Goal: Task Accomplishment & Management: Use online tool/utility

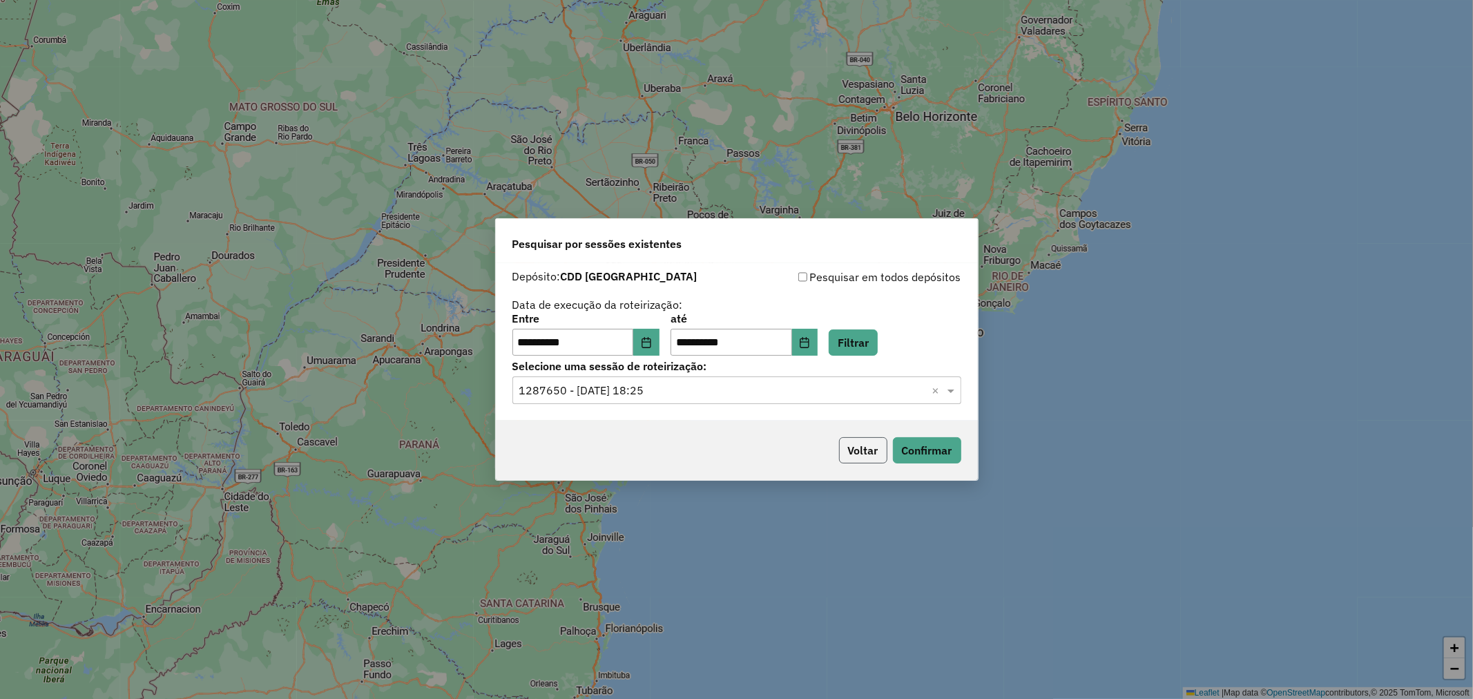
click at [860, 459] on button "Voltar" at bounding box center [863, 450] width 48 height 26
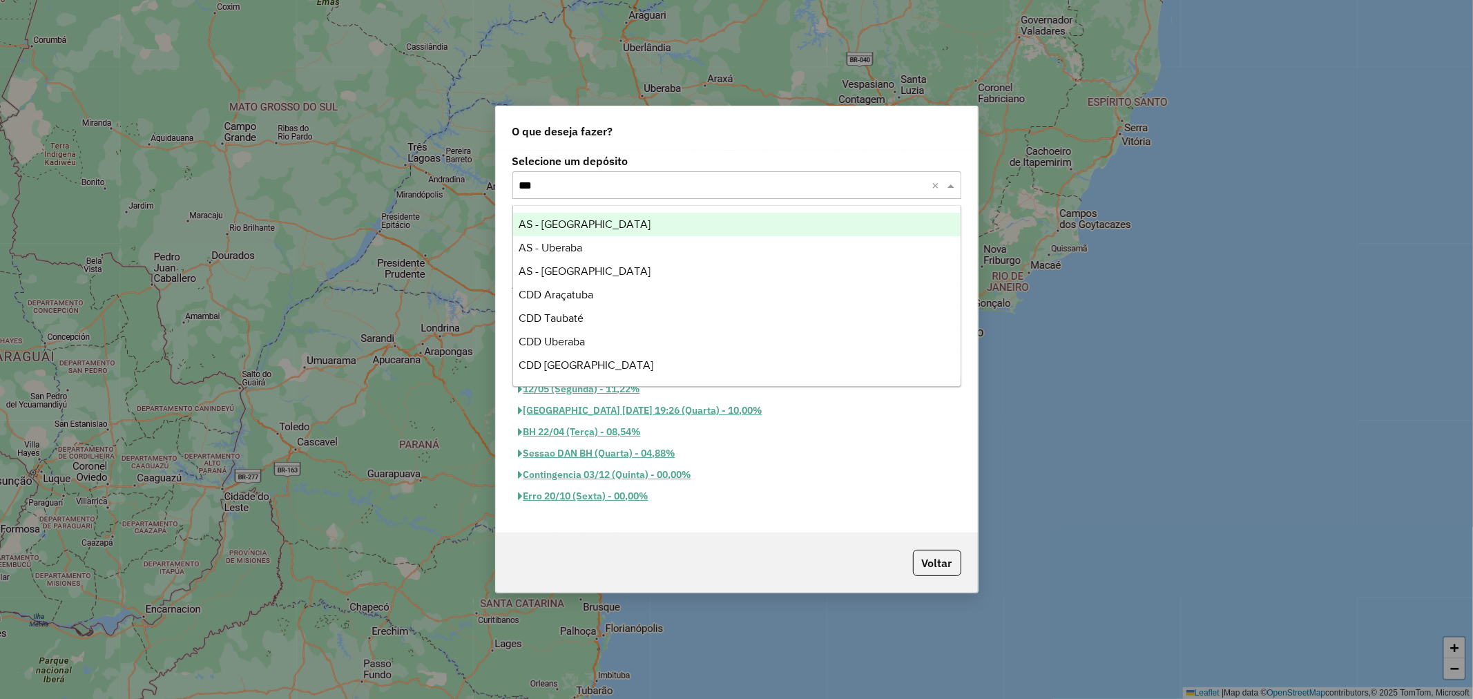
type input "****"
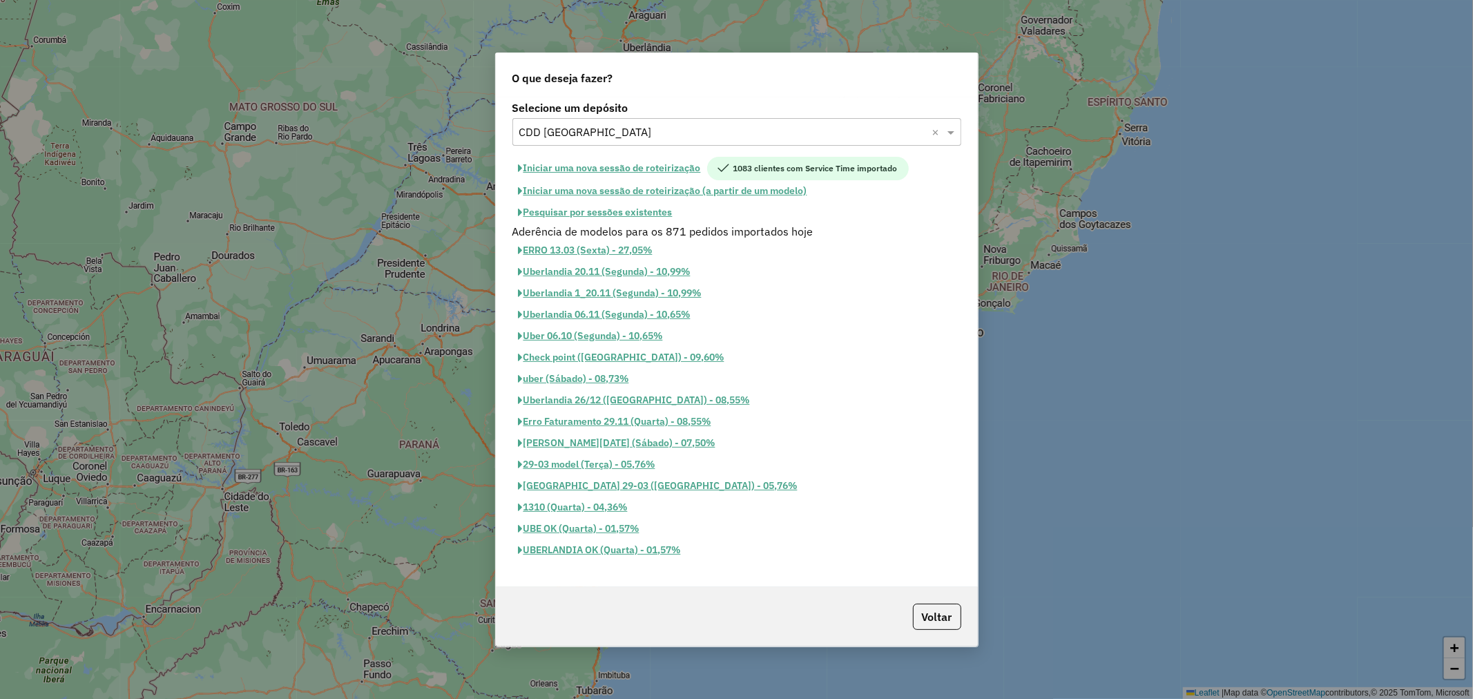
click at [638, 207] on button "Pesquisar por sessões existentes" at bounding box center [596, 212] width 166 height 21
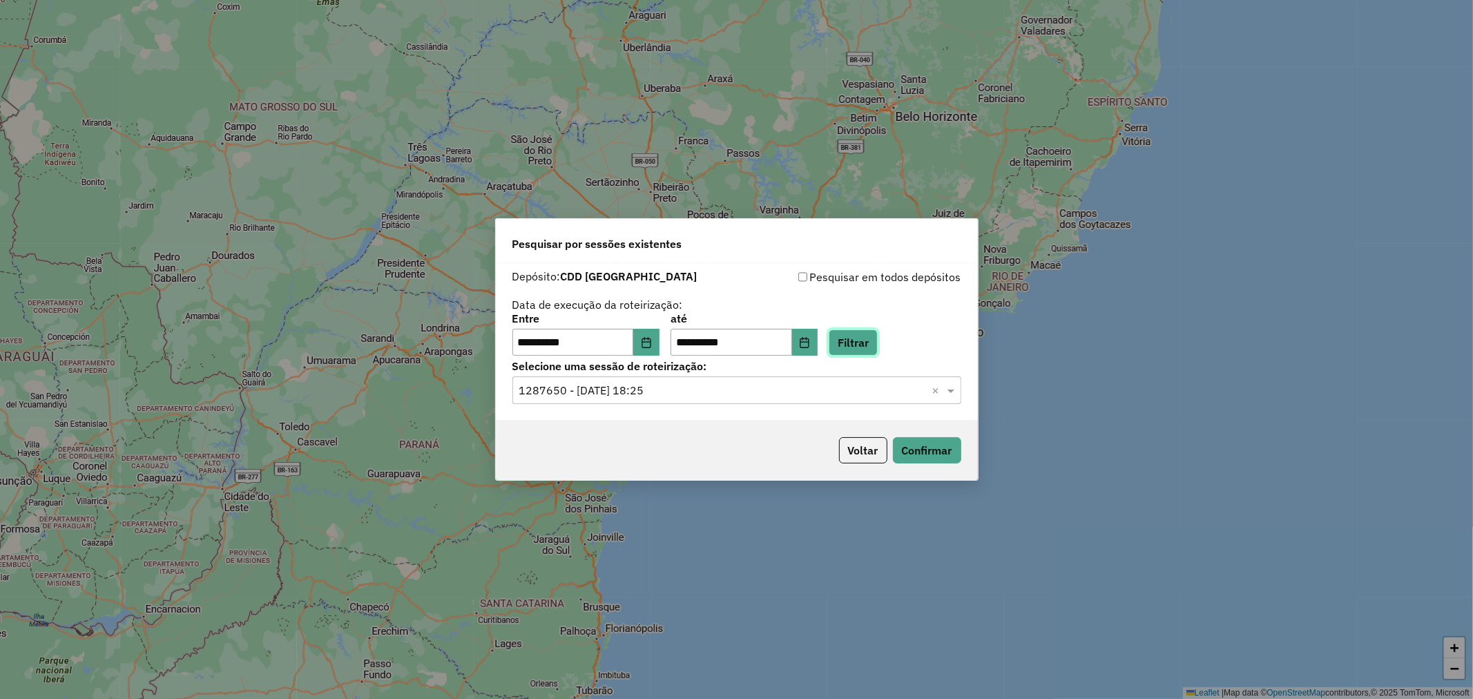
drag, startPoint x: 854, startPoint y: 329, endPoint x: 652, endPoint y: 334, distance: 202.4
click at [652, 333] on div "**********" at bounding box center [737, 335] width 449 height 43
click at [652, 340] on icon "Choose Date" at bounding box center [646, 342] width 11 height 11
click at [878, 344] on button "Filtrar" at bounding box center [853, 342] width 49 height 26
click at [653, 402] on div "Selecione uma sessão × ×" at bounding box center [737, 390] width 449 height 28
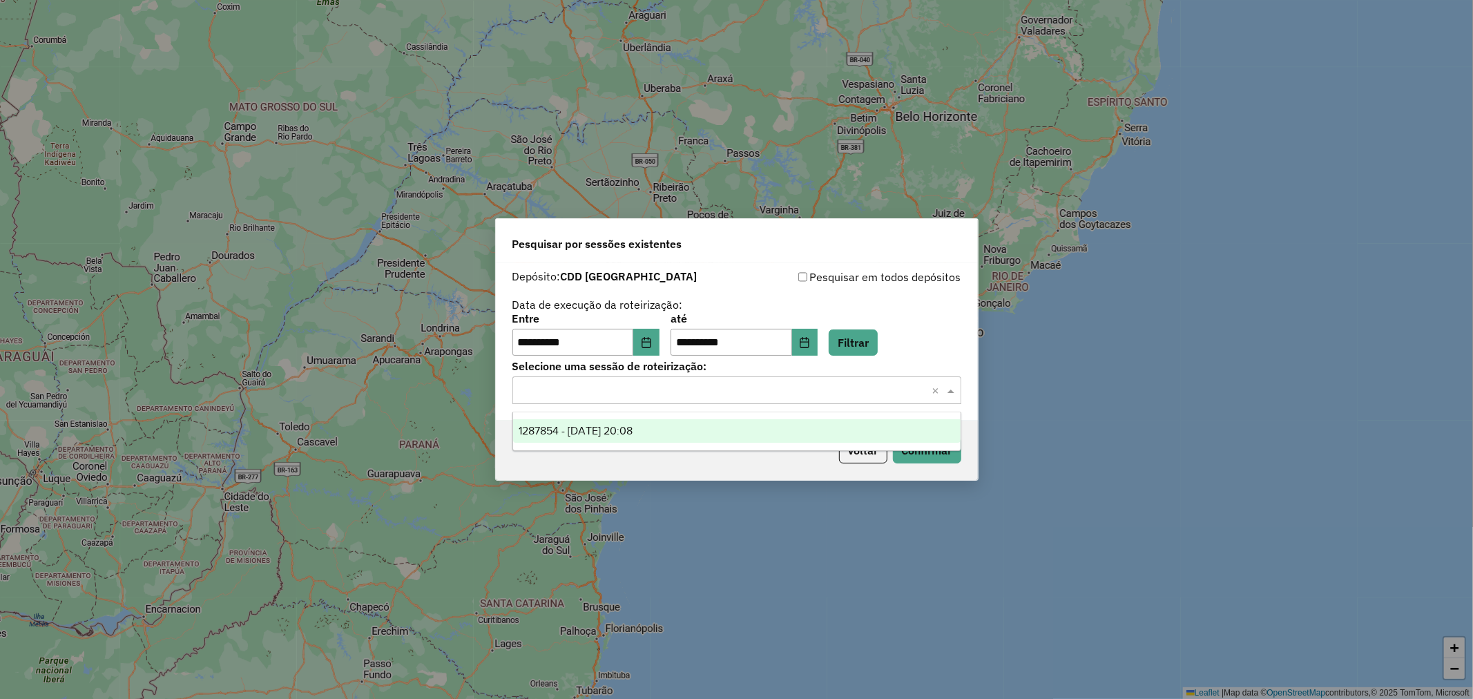
click at [660, 424] on div "1287854 - 03/10/2025 20:08" at bounding box center [737, 430] width 448 height 23
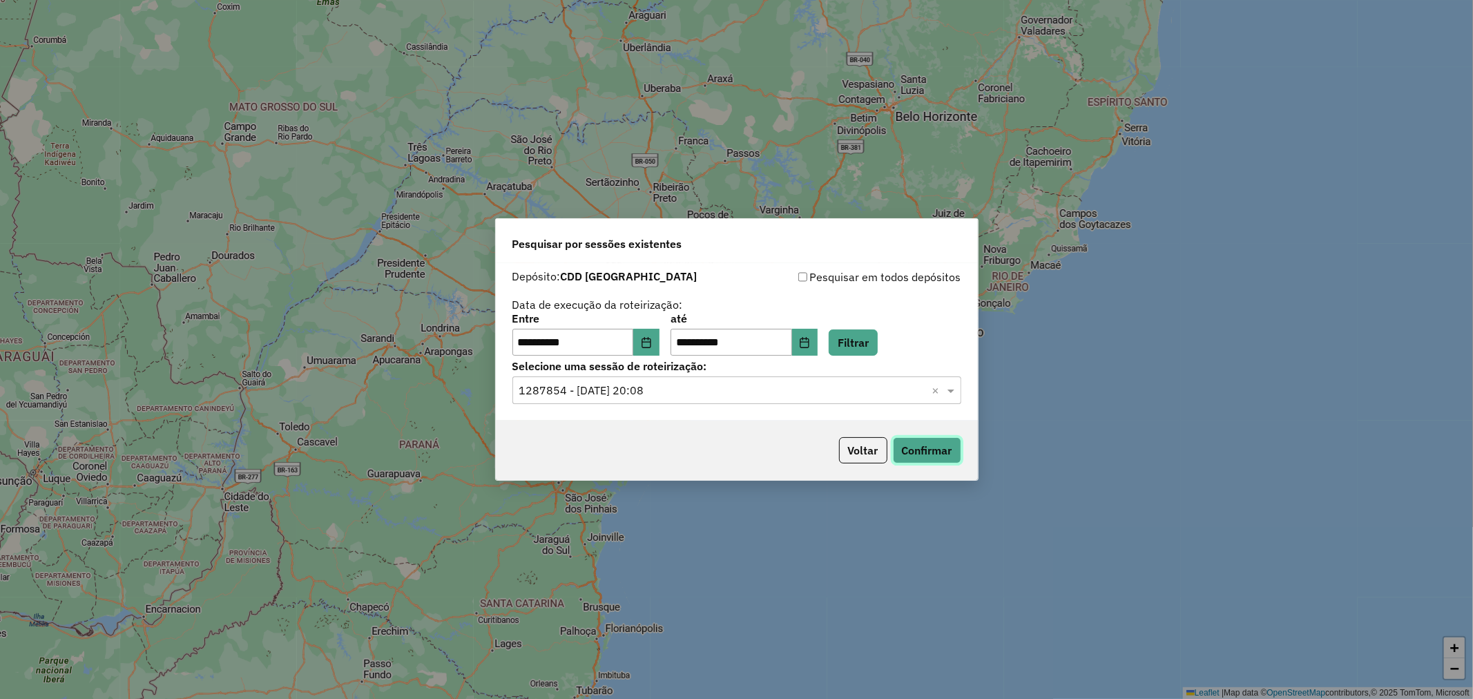
click at [912, 450] on button "Confirmar" at bounding box center [927, 450] width 68 height 26
click at [819, 351] on button "Choose Date" at bounding box center [805, 343] width 26 height 28
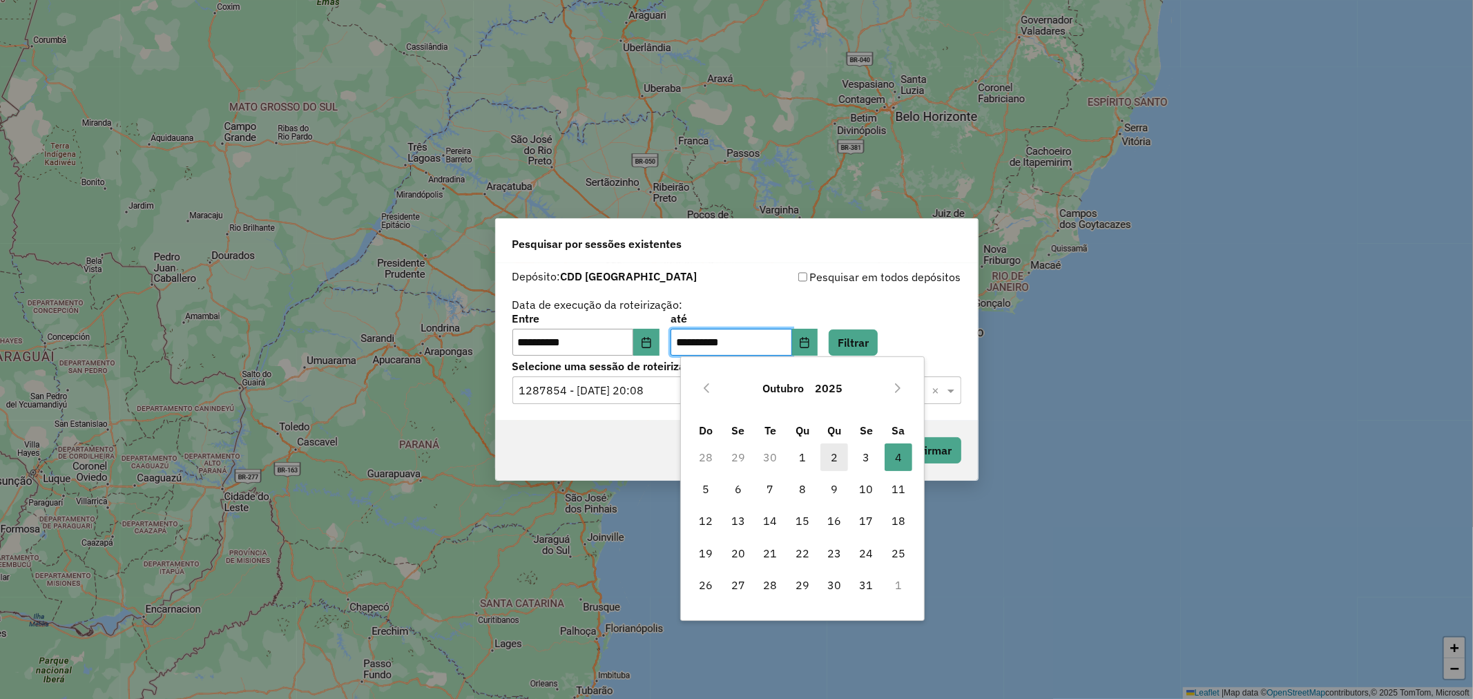
click at [840, 459] on span "2" at bounding box center [835, 457] width 28 height 28
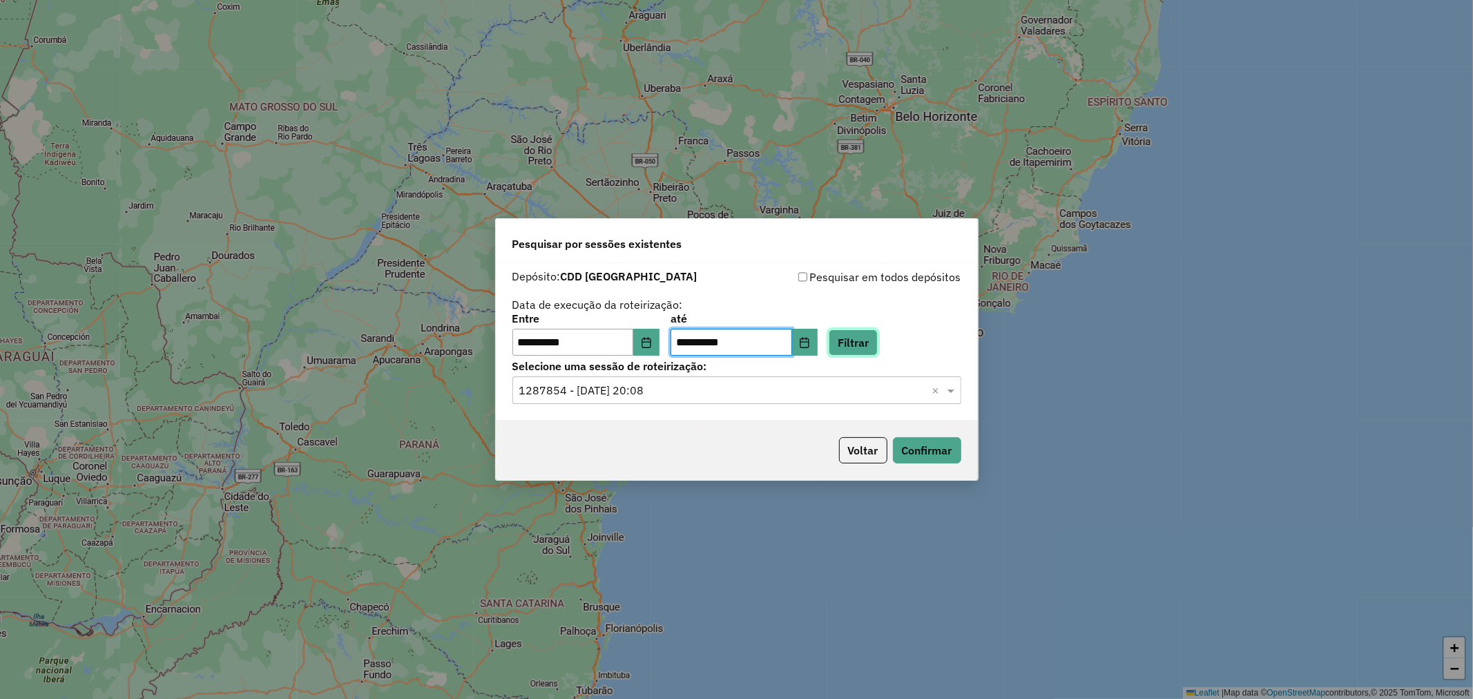
click at [863, 348] on button "Filtrar" at bounding box center [853, 342] width 49 height 26
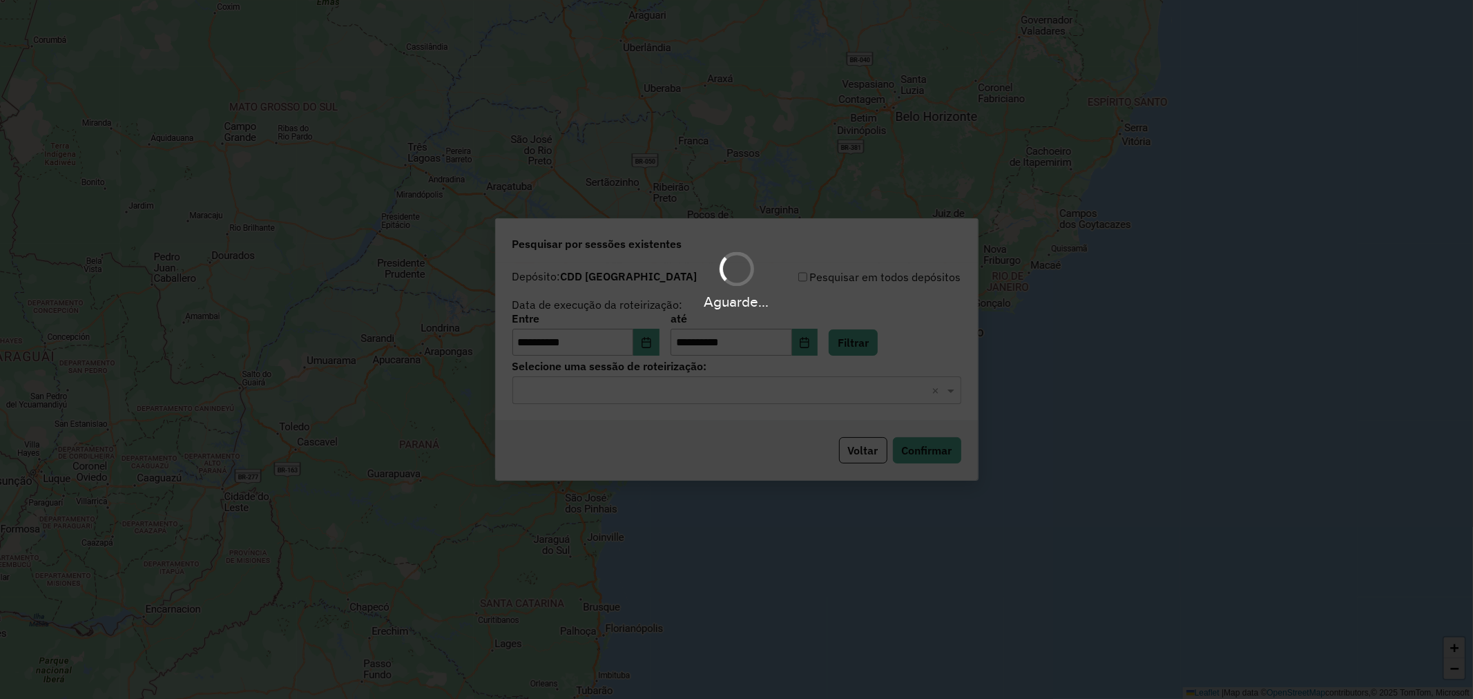
click at [660, 387] on div "Aguarde..." at bounding box center [736, 349] width 1473 height 699
click at [660, 387] on input "text" at bounding box center [723, 391] width 408 height 17
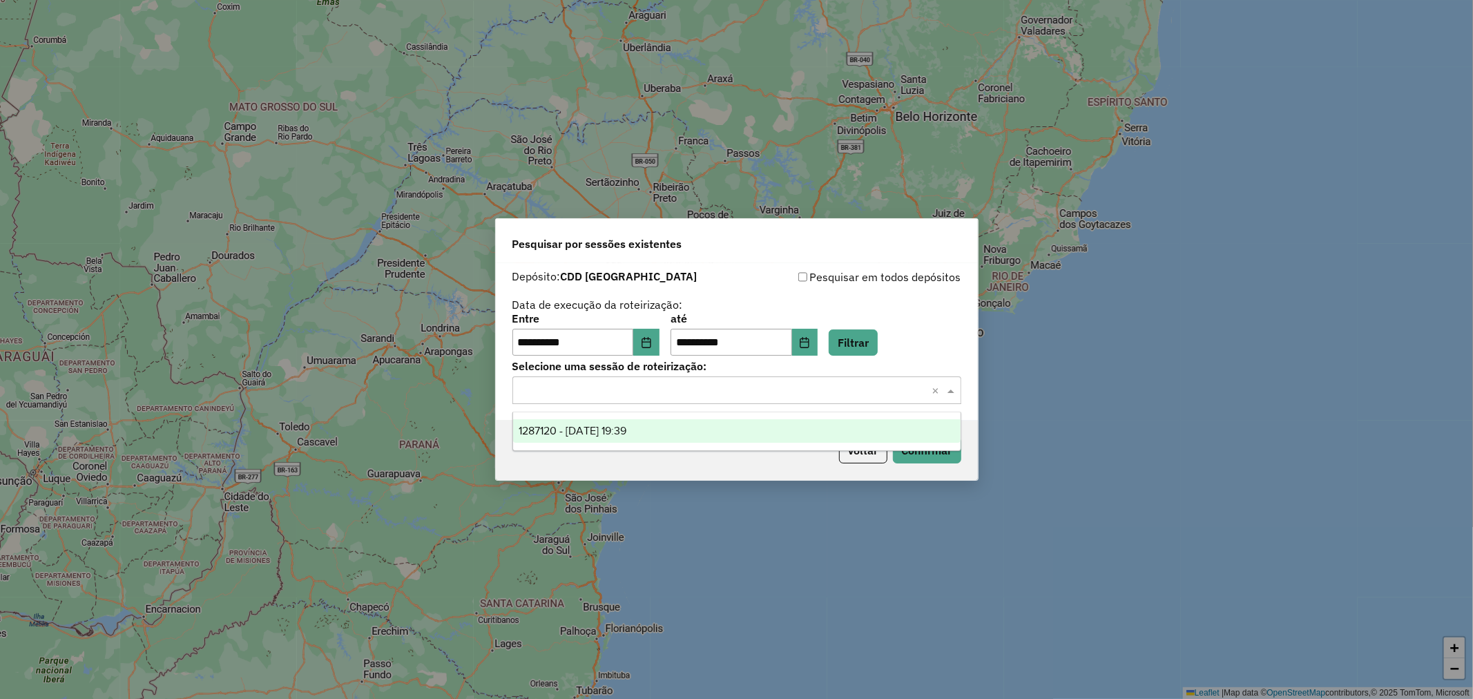
click at [602, 429] on span "1287120 - 02/10/2025 19:39" at bounding box center [573, 431] width 108 height 12
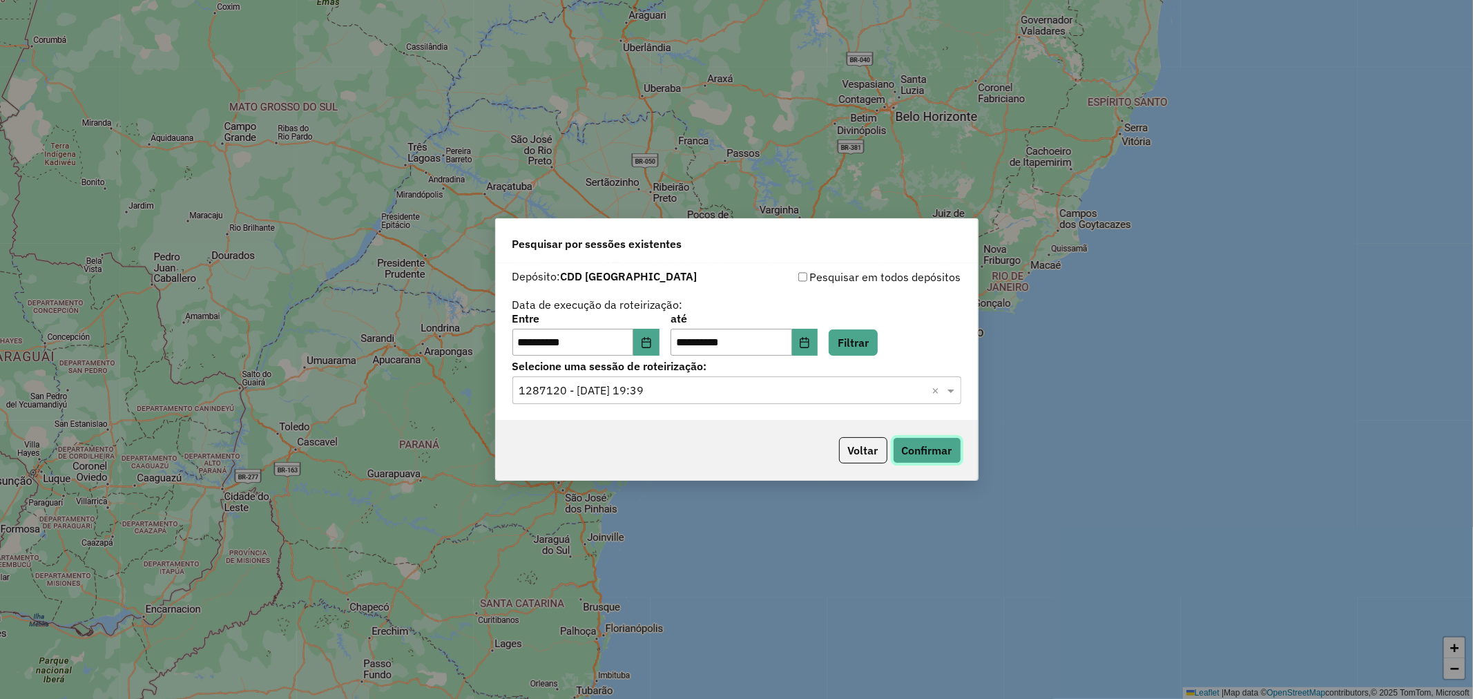
click at [919, 458] on button "Confirmar" at bounding box center [927, 450] width 68 height 26
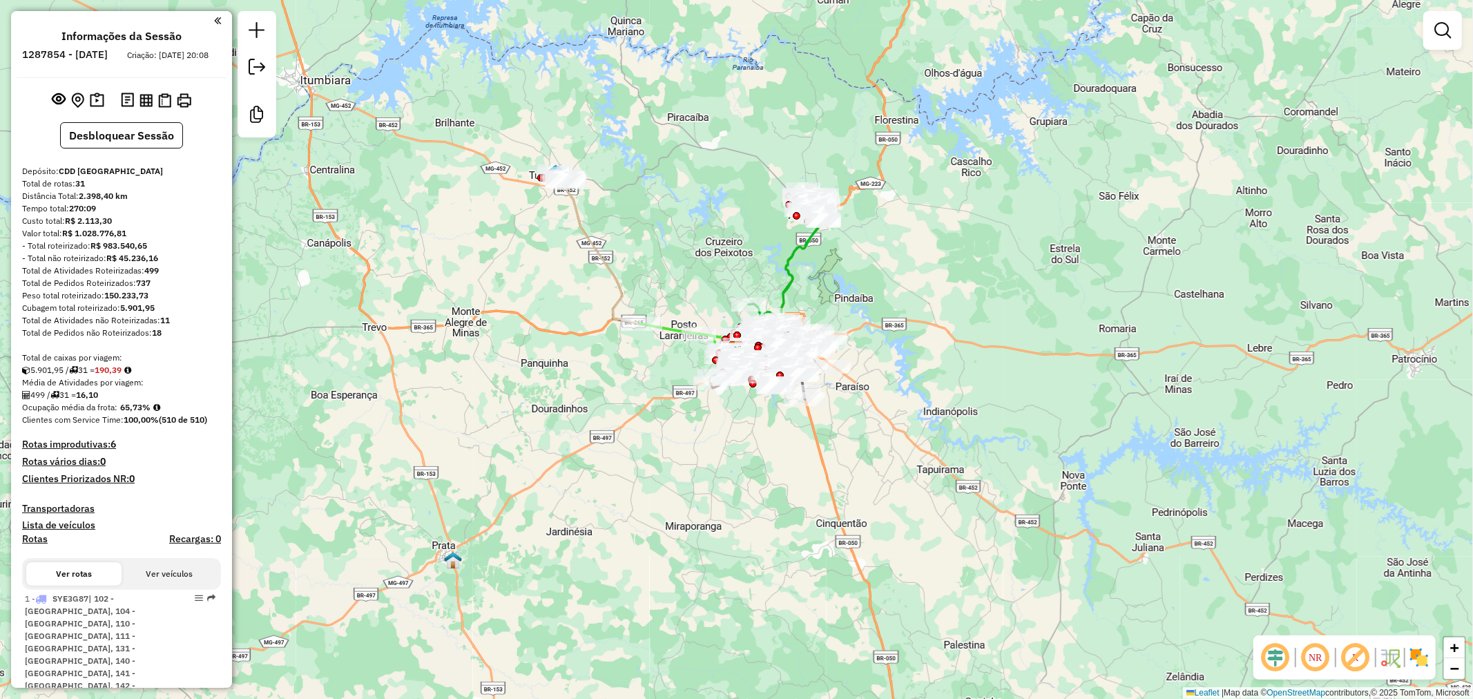
scroll to position [2713, 0]
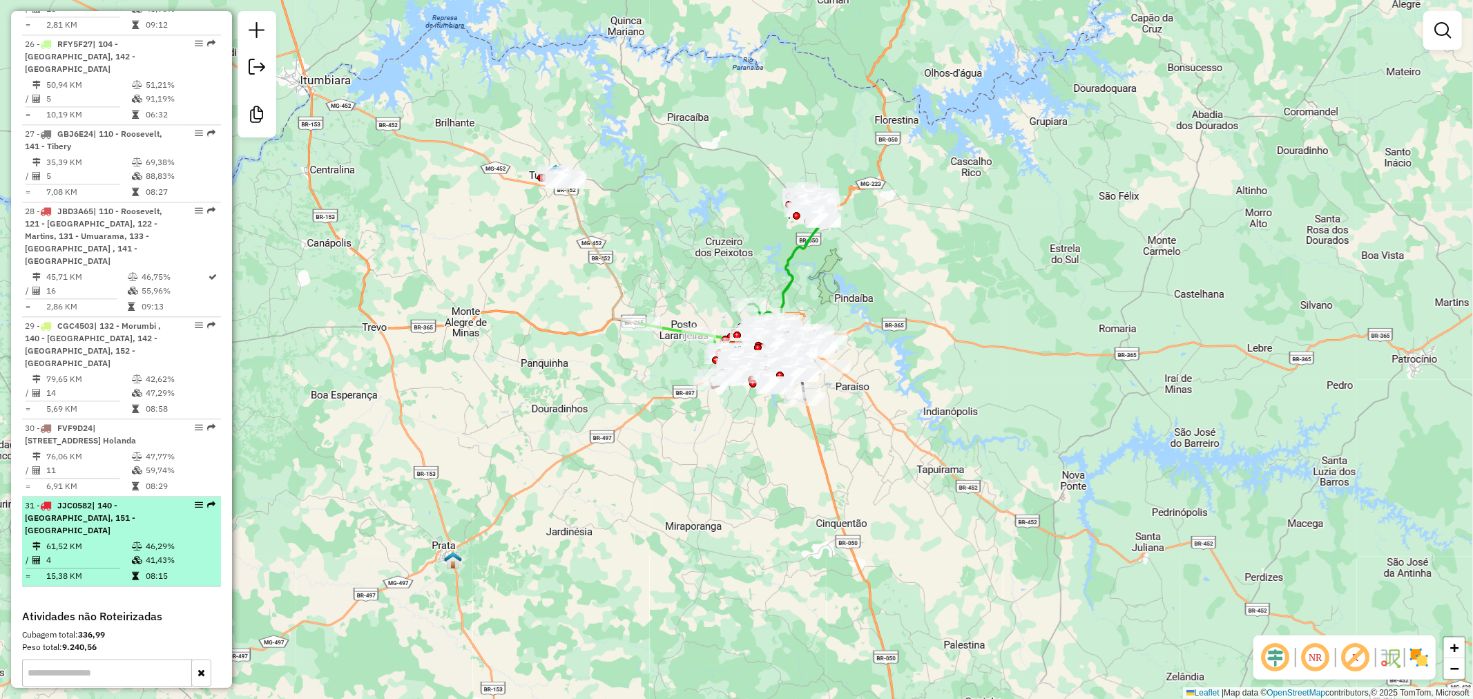
click at [150, 497] on li "31 - JJC0582 | 140 - Granada, 151 - Shopping Park 61,52 KM 46,29% / 4 41,43% = …" at bounding box center [121, 542] width 199 height 90
select select "**********"
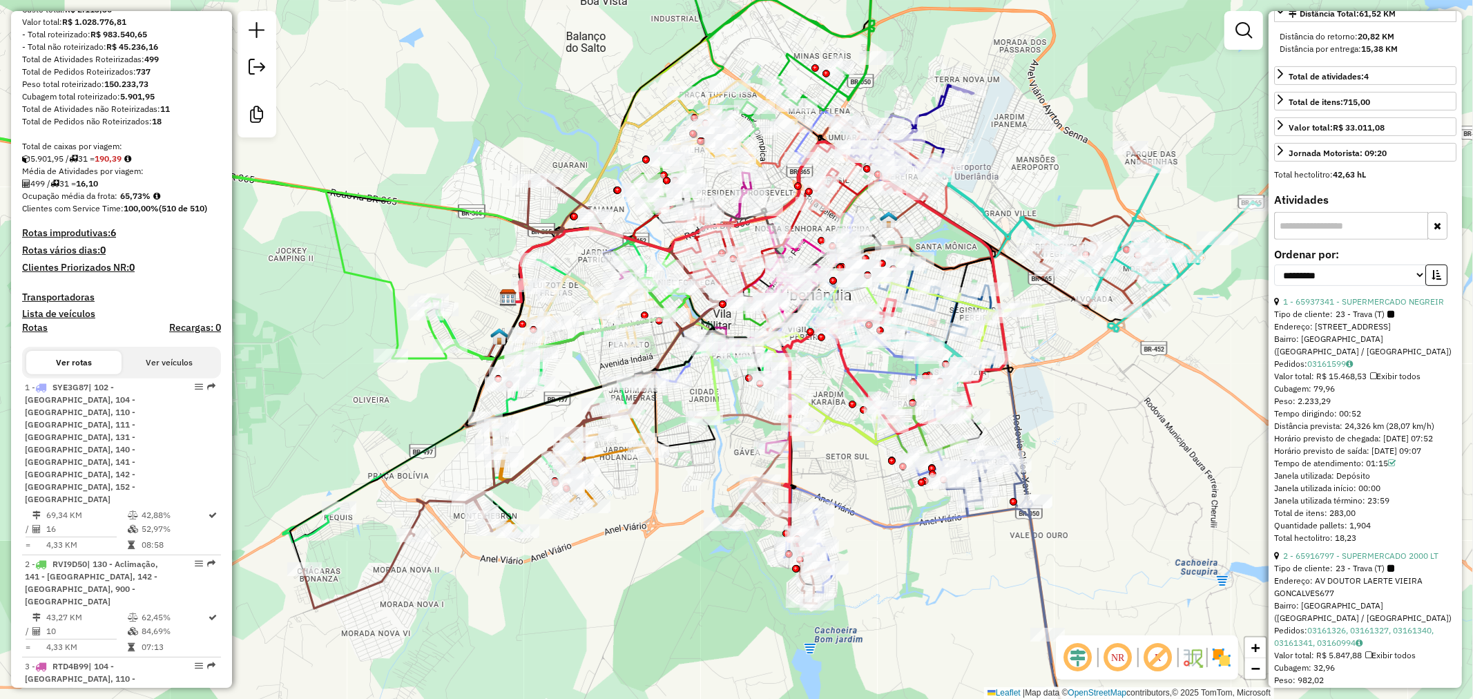
scroll to position [0, 0]
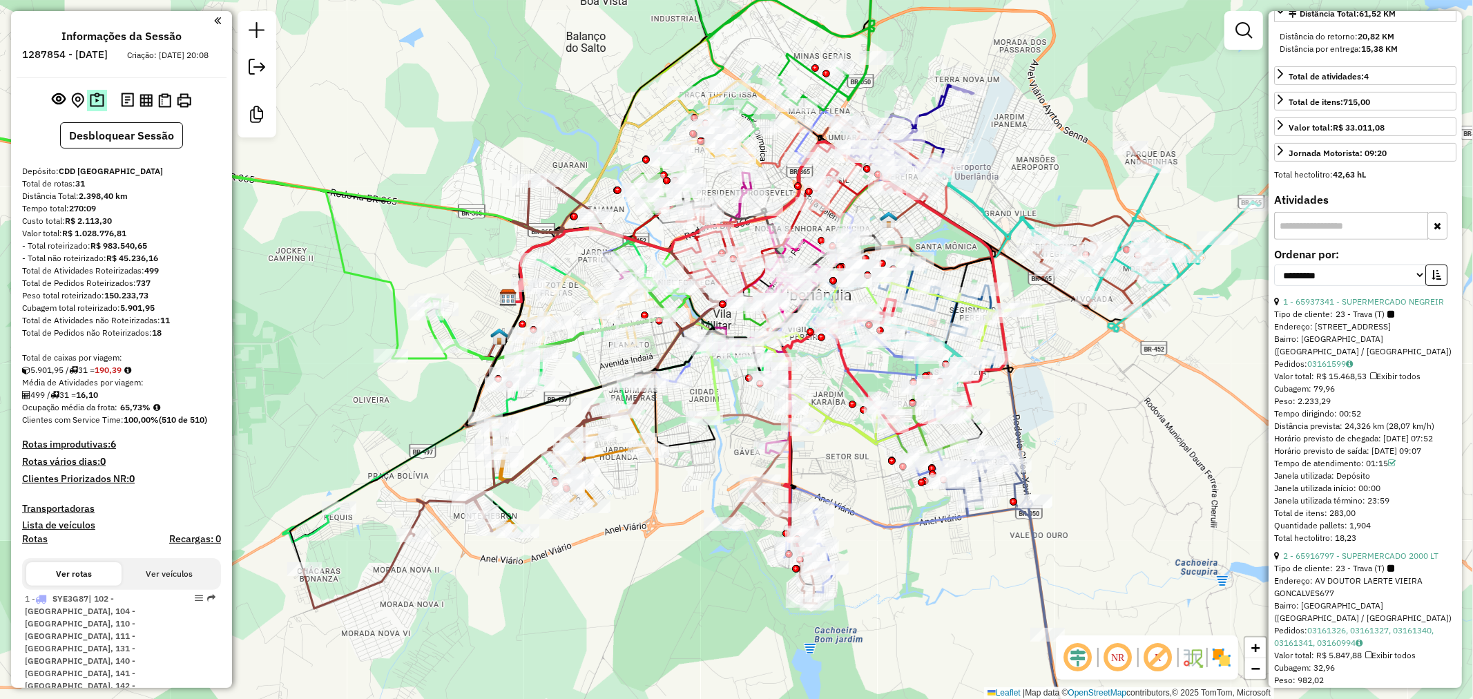
click at [95, 108] on img at bounding box center [97, 101] width 15 height 16
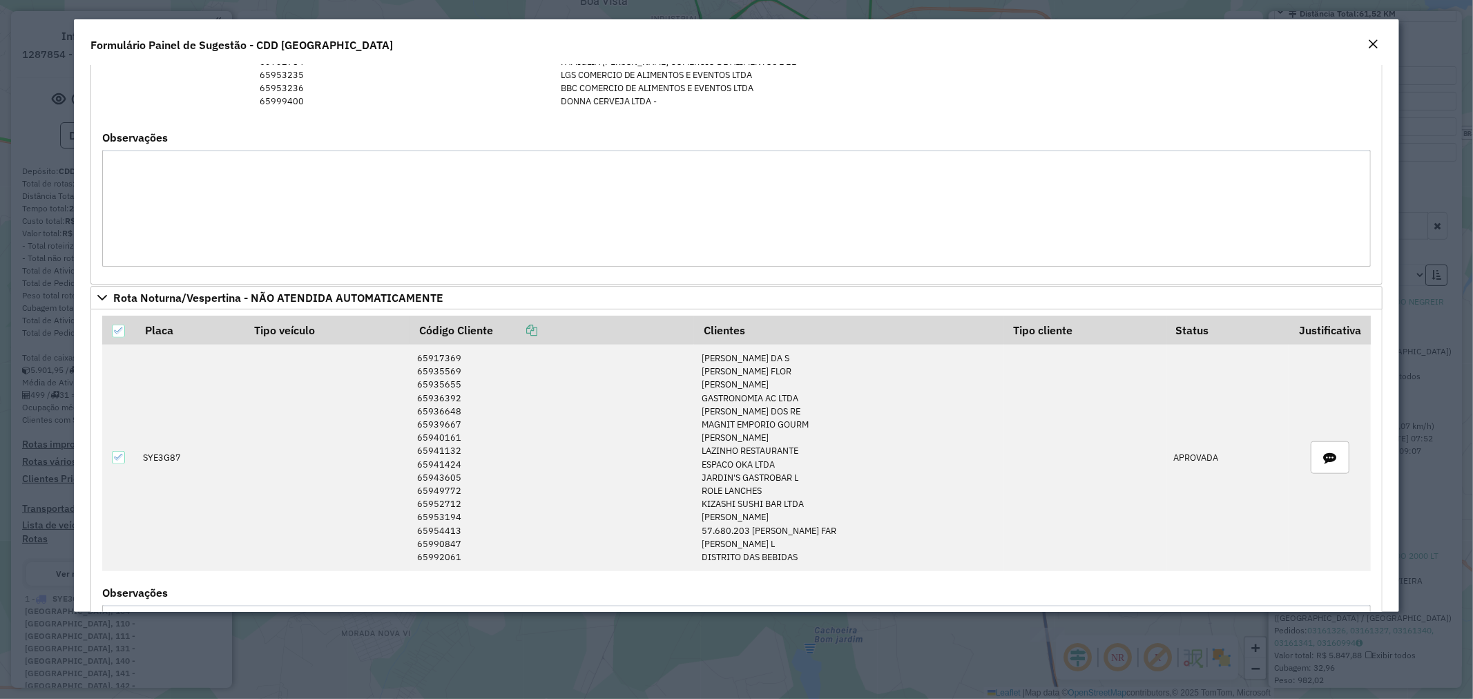
scroll to position [1136, 0]
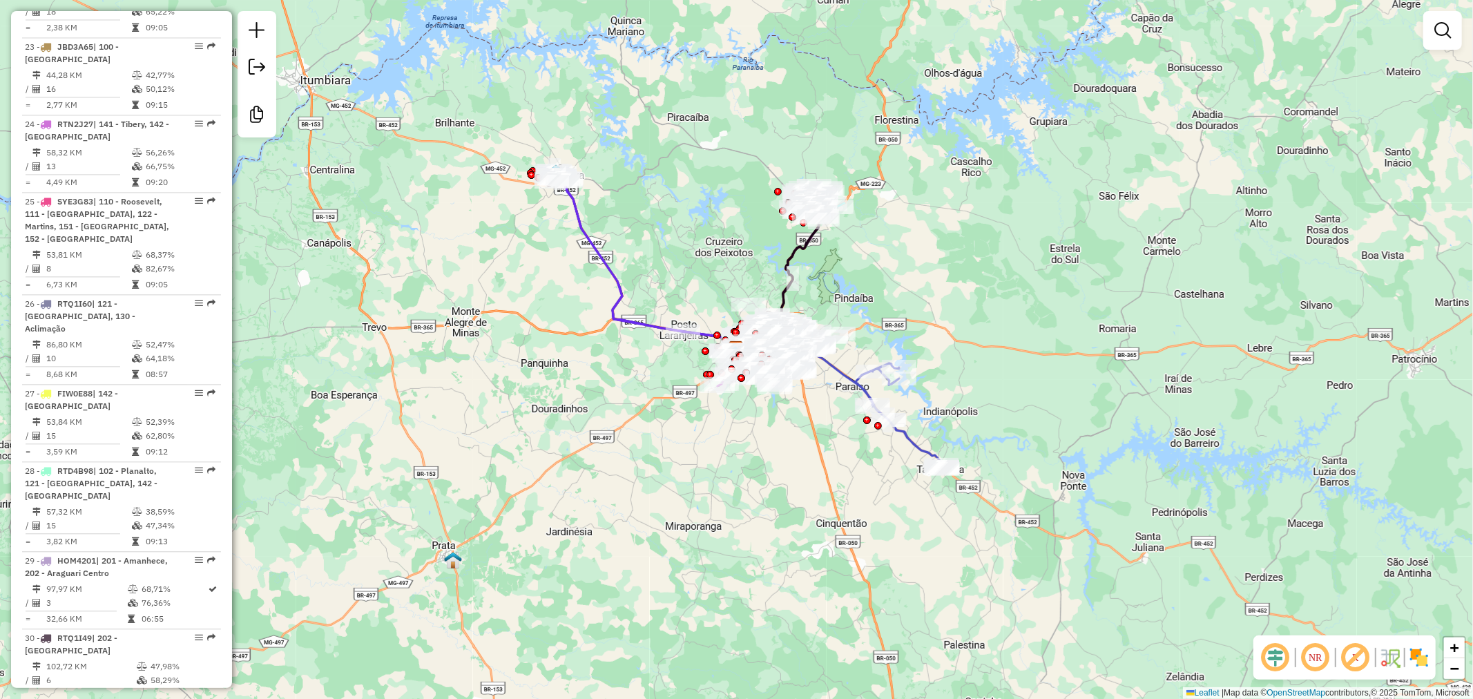
scroll to position [2817, 0]
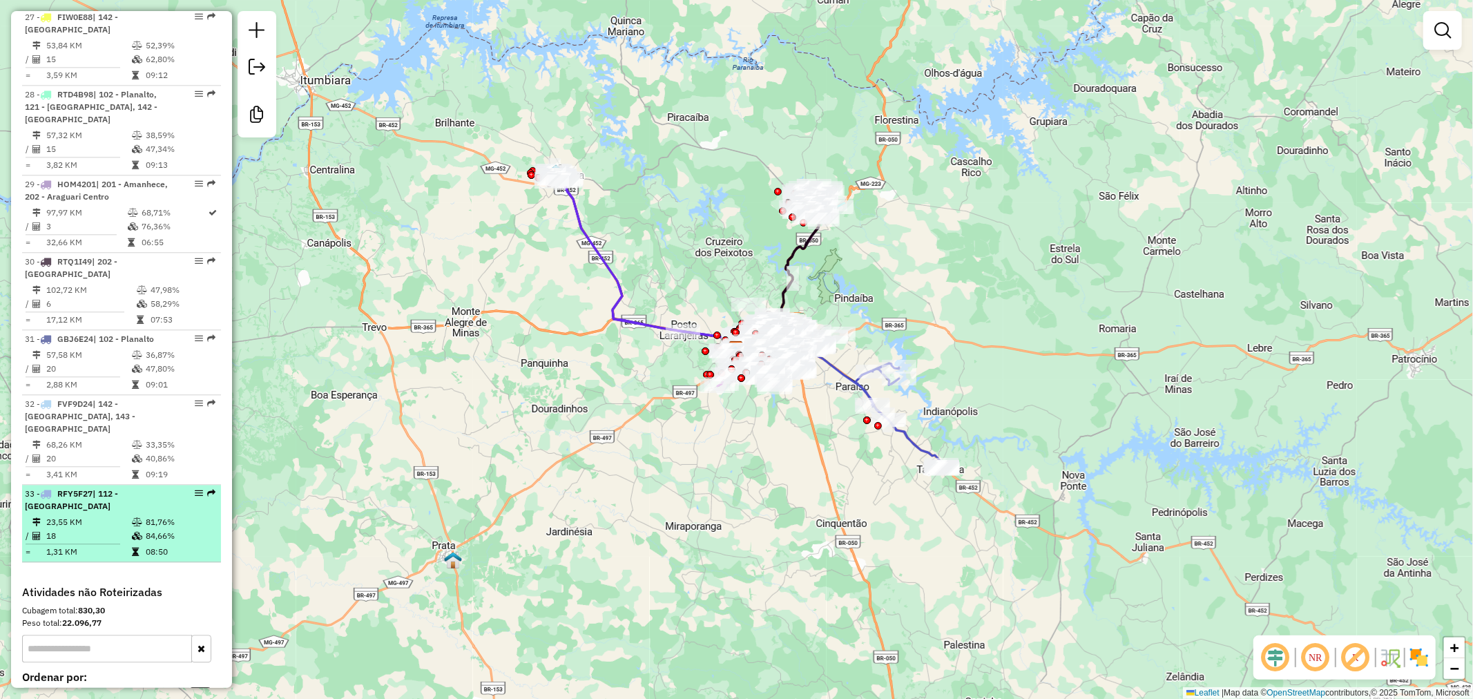
click at [113, 529] on td "18" at bounding box center [89, 536] width 86 height 14
select select "**********"
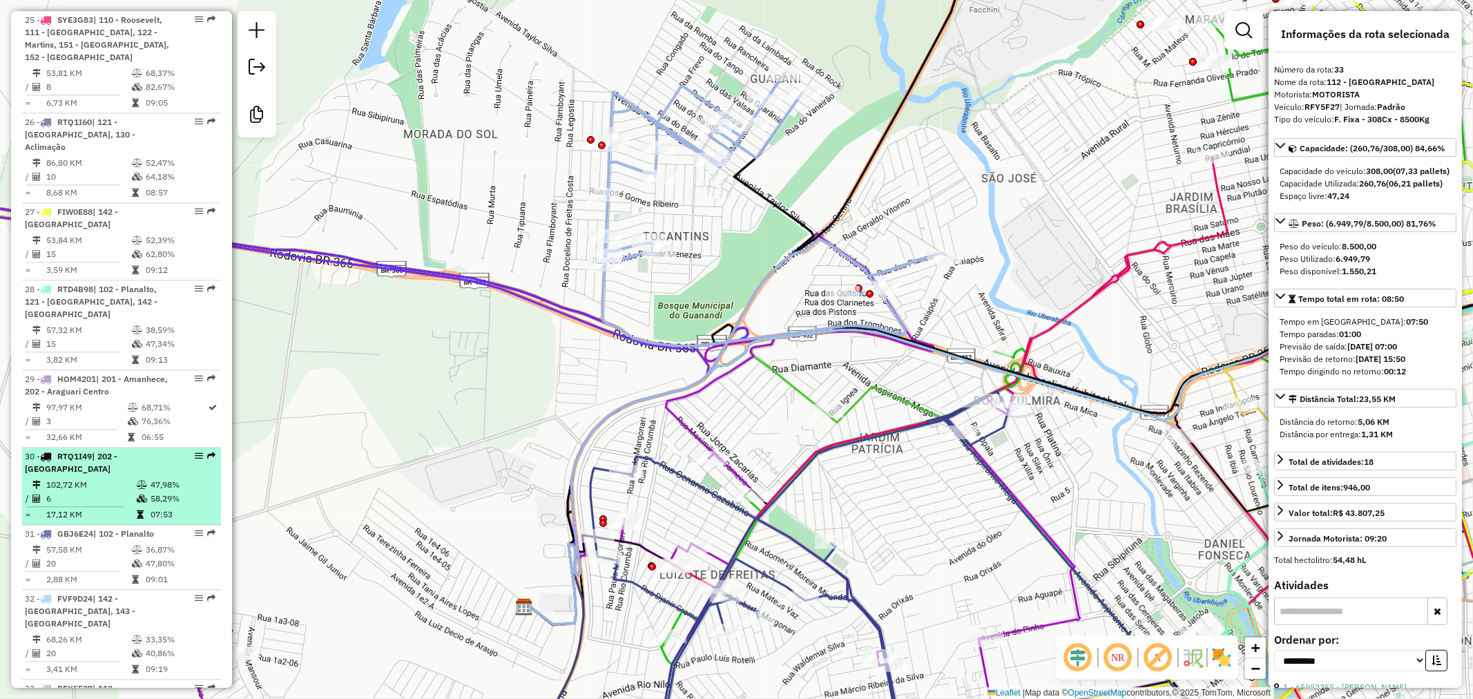
scroll to position [2621, 0]
click at [97, 451] on div "30 - RTQ1I49 | 202 - Araguari Centro" at bounding box center [98, 463] width 146 height 25
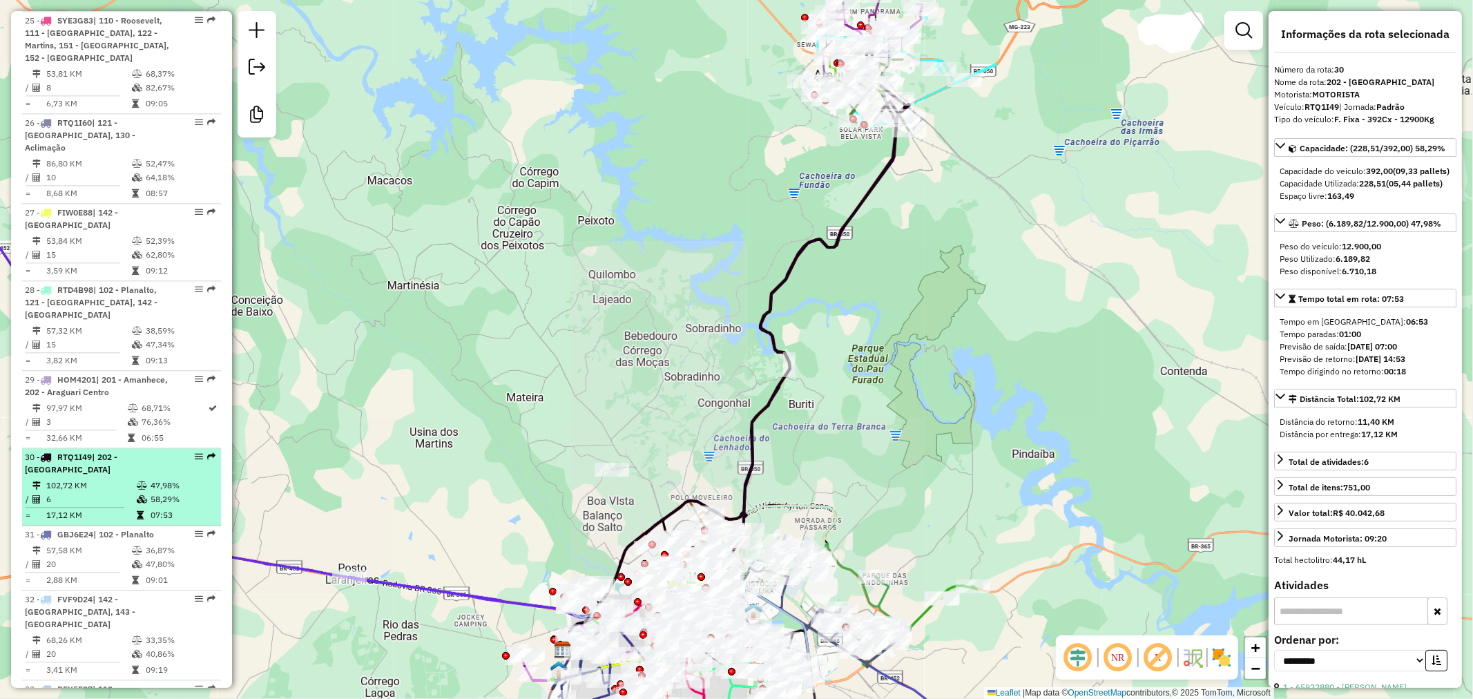
scroll to position [2504, 0]
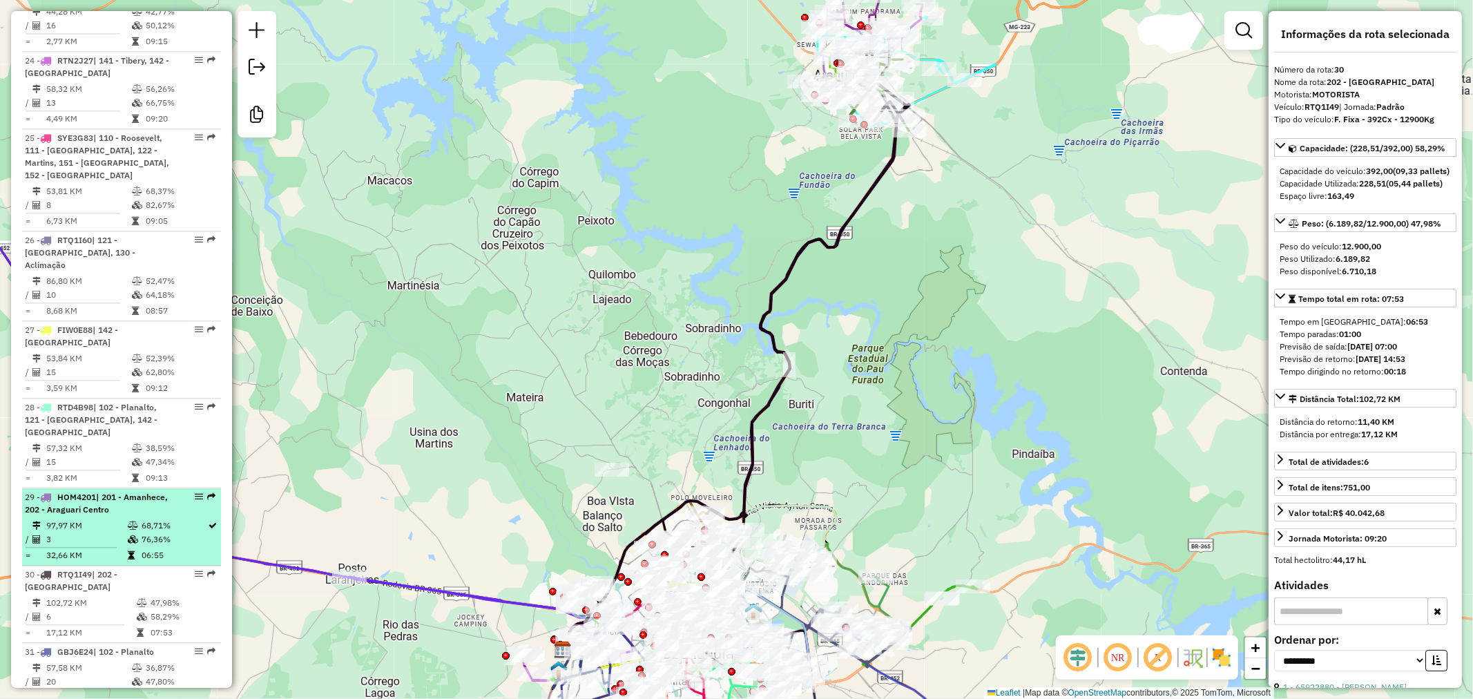
click at [102, 492] on span "| 201 - Amanhece, 202 - Araguari Centro" at bounding box center [96, 503] width 143 height 23
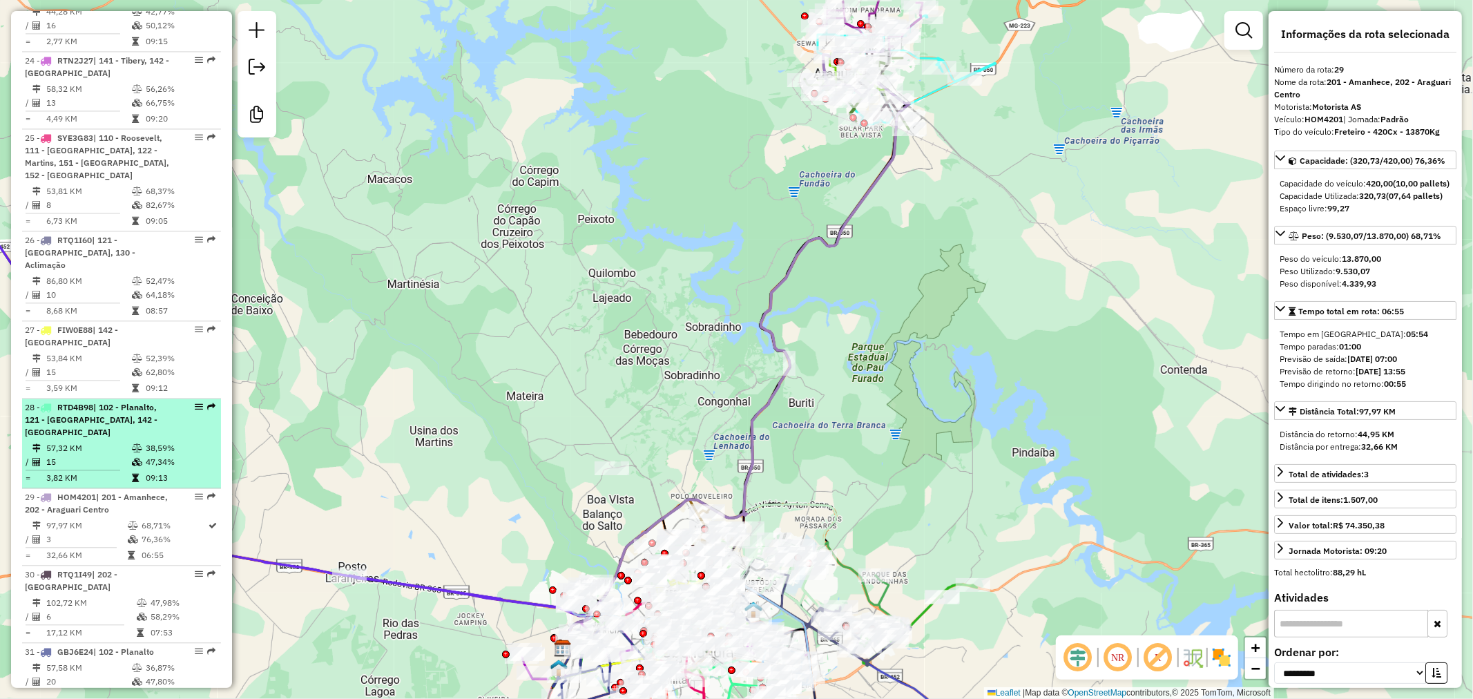
click at [113, 441] on td "57,32 KM" at bounding box center [89, 448] width 86 height 14
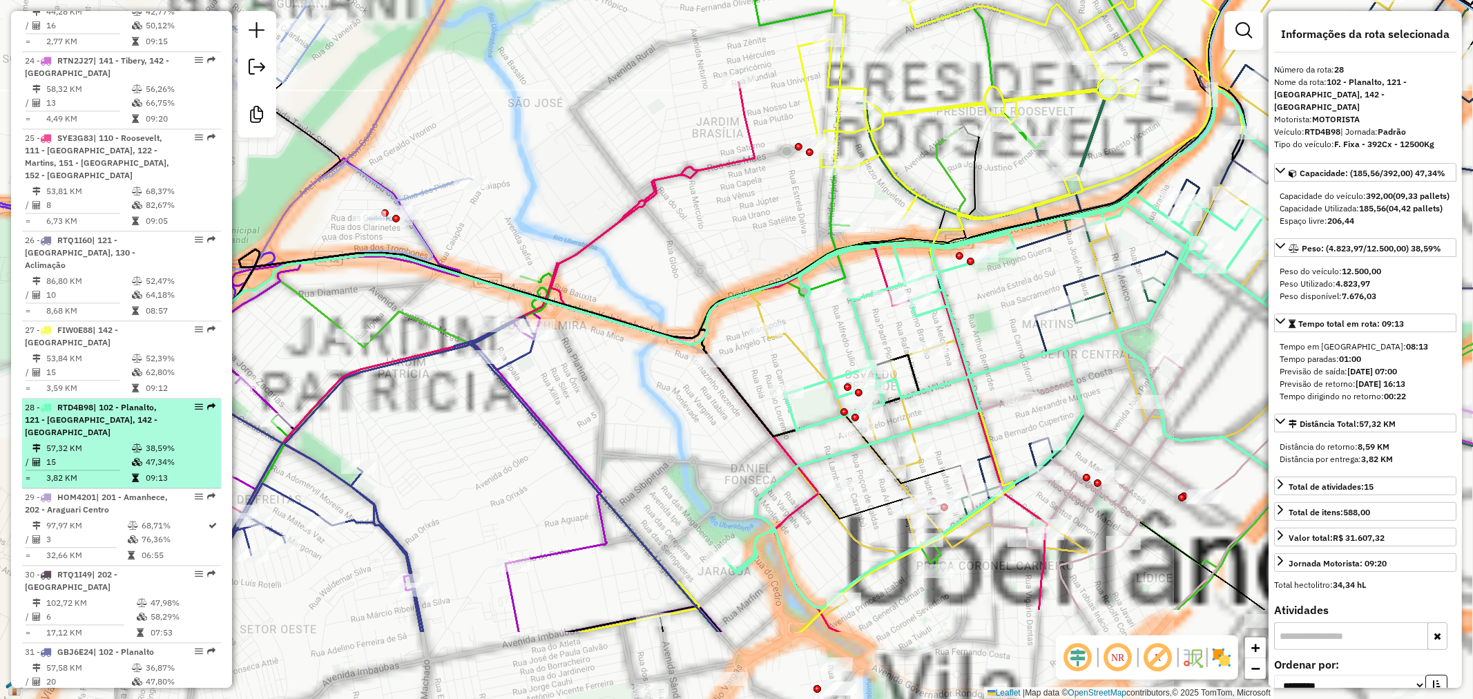
click at [113, 441] on td "57,32 KM" at bounding box center [89, 448] width 86 height 14
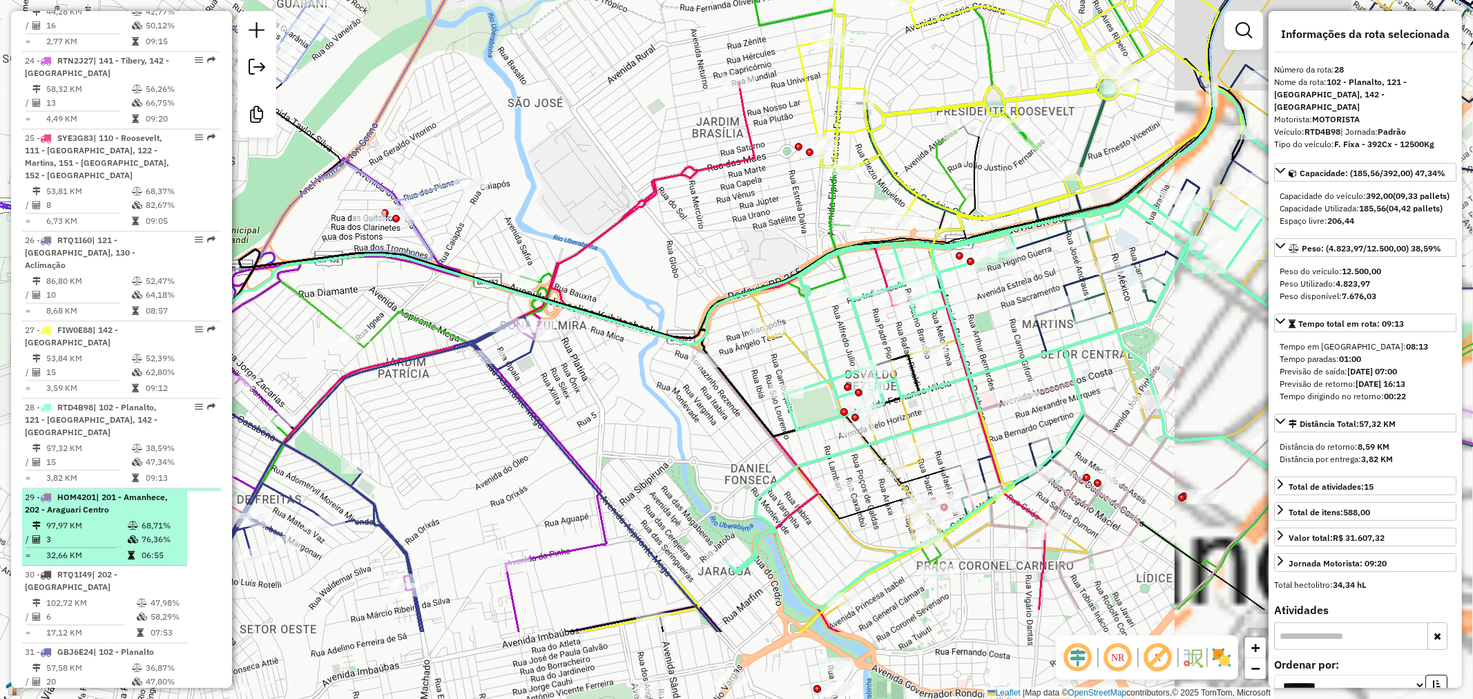
click at [109, 492] on span "| 201 - Amanhece, 202 - Araguari Centro" at bounding box center [96, 503] width 143 height 23
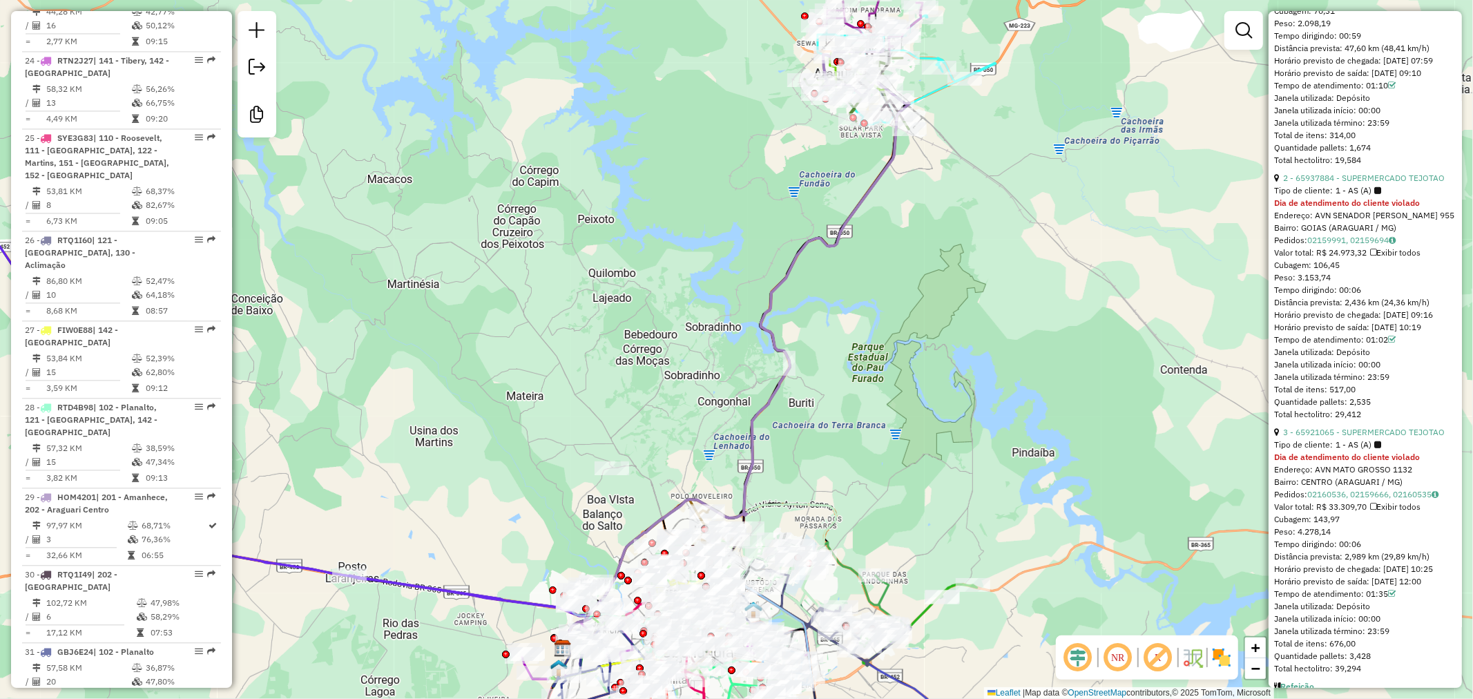
scroll to position [889, 0]
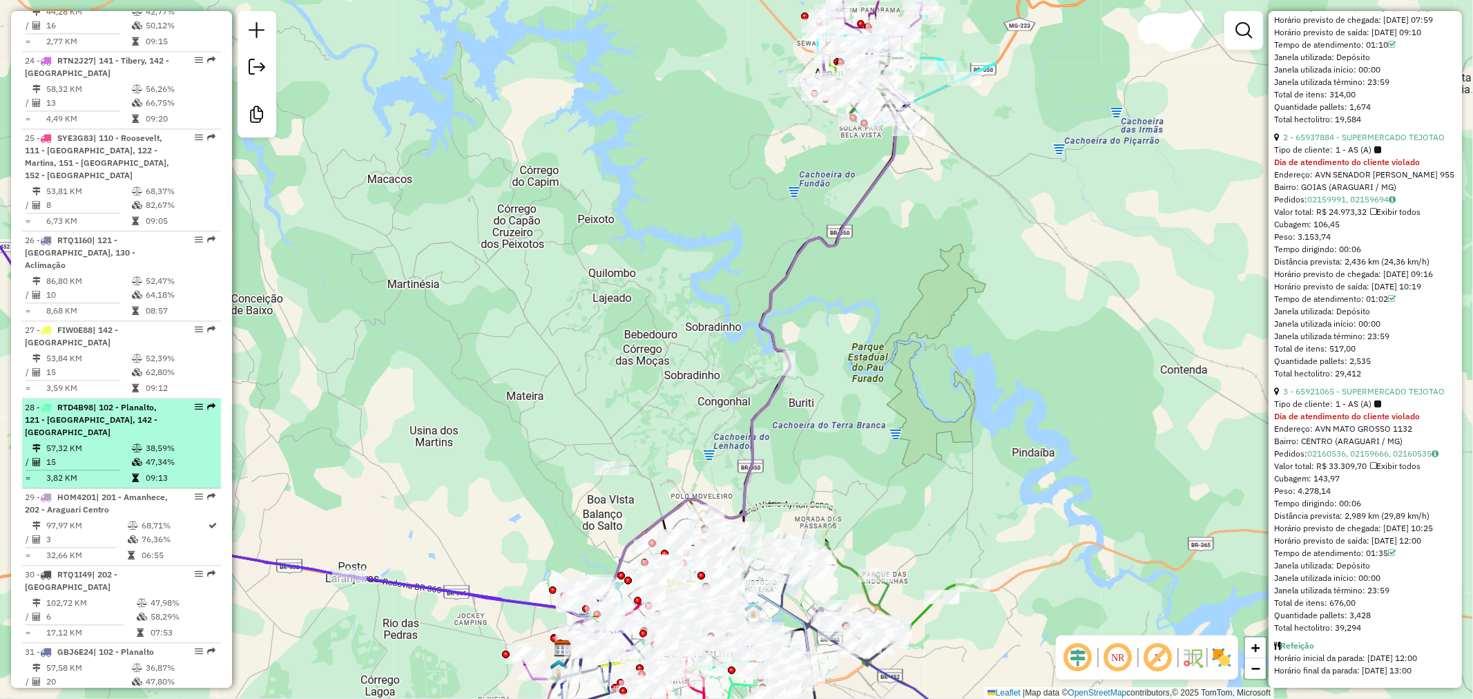
click at [105, 441] on td "57,32 KM" at bounding box center [89, 448] width 86 height 14
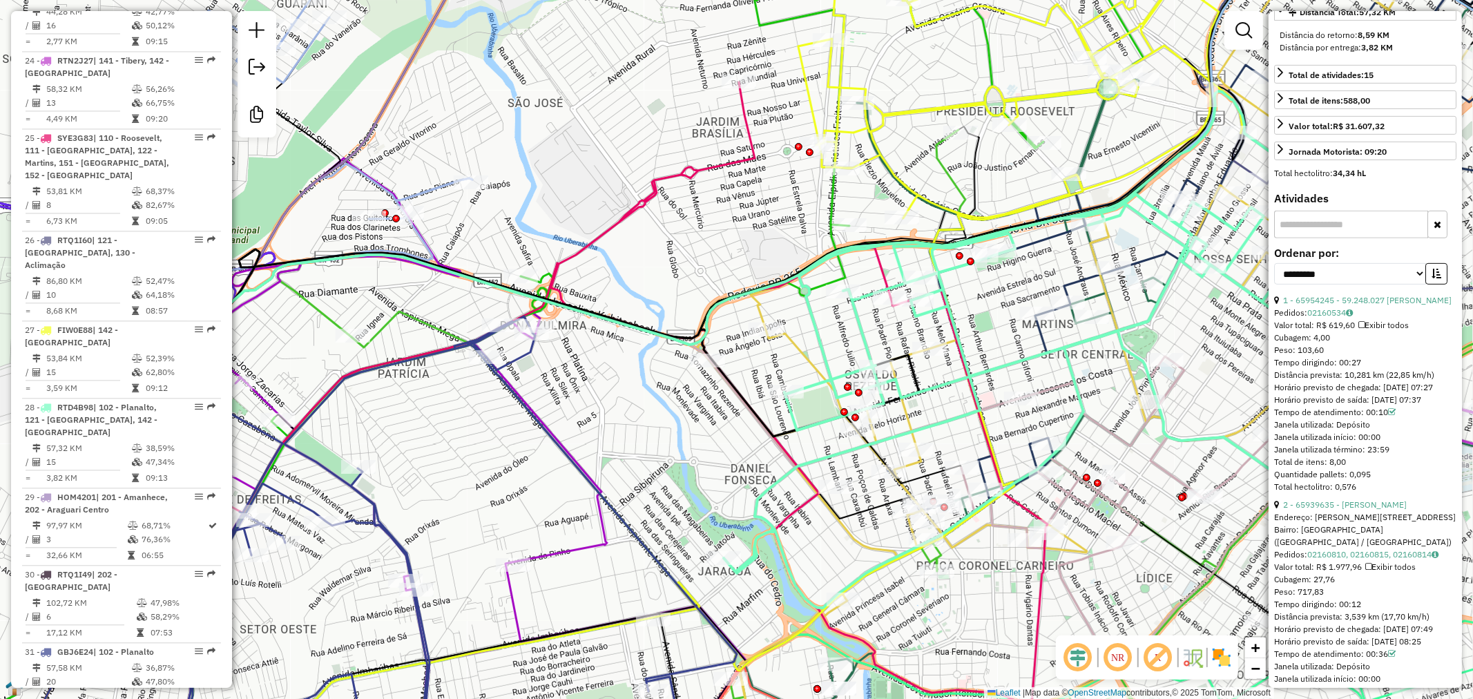
scroll to position [0, 0]
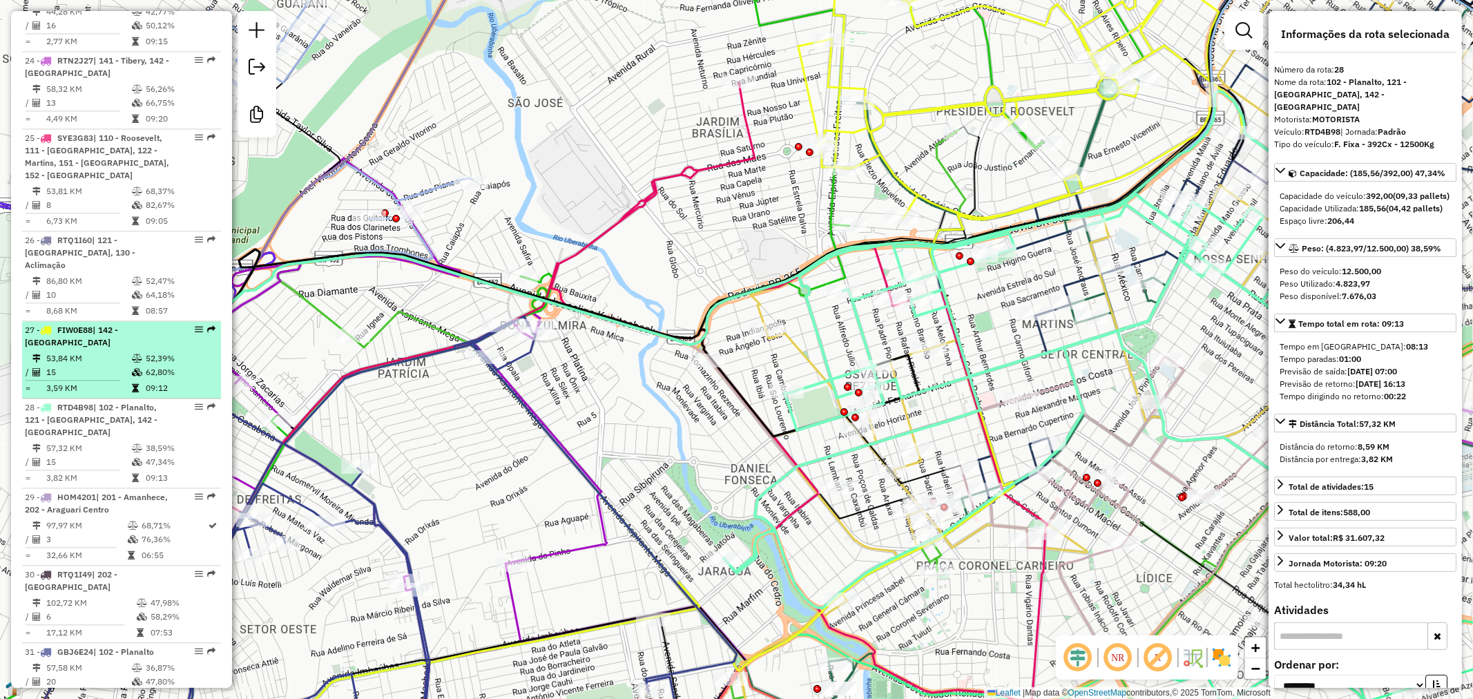
click at [106, 324] on div "27 - FIW0E88 | 142 - Santa Monica" at bounding box center [98, 336] width 146 height 25
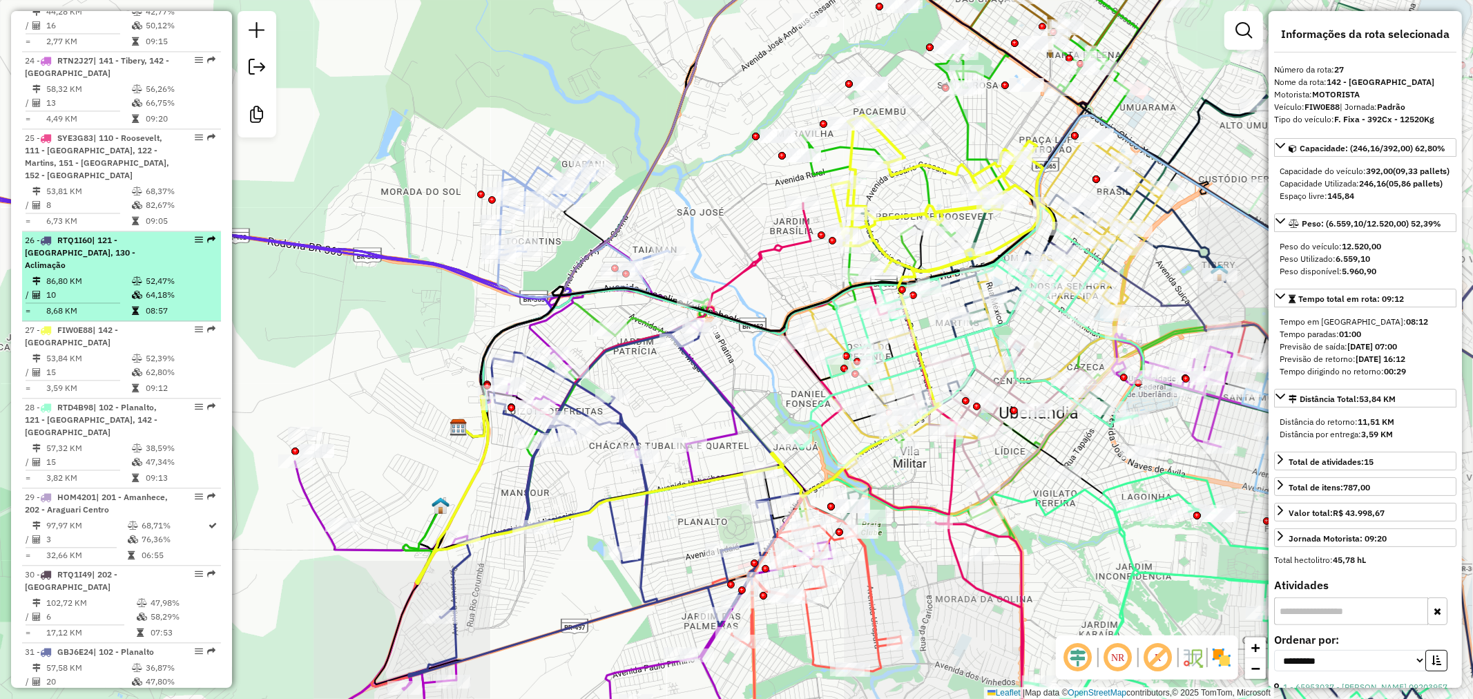
click at [133, 274] on td at bounding box center [138, 281] width 14 height 14
